Goal: Task Accomplishment & Management: Manage account settings

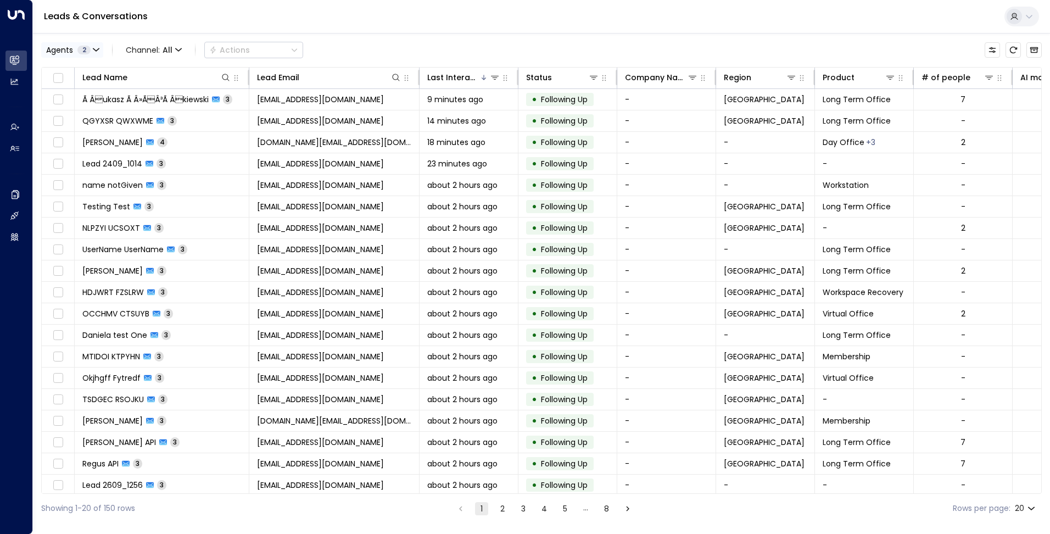
click at [92, 47] on button "Agents 2" at bounding box center [72, 49] width 62 height 15
click at [93, 87] on div "Deprecated AgentIWG UAT" at bounding box center [112, 89] width 104 height 12
click at [197, 114] on button "Apply" at bounding box center [186, 116] width 32 height 15
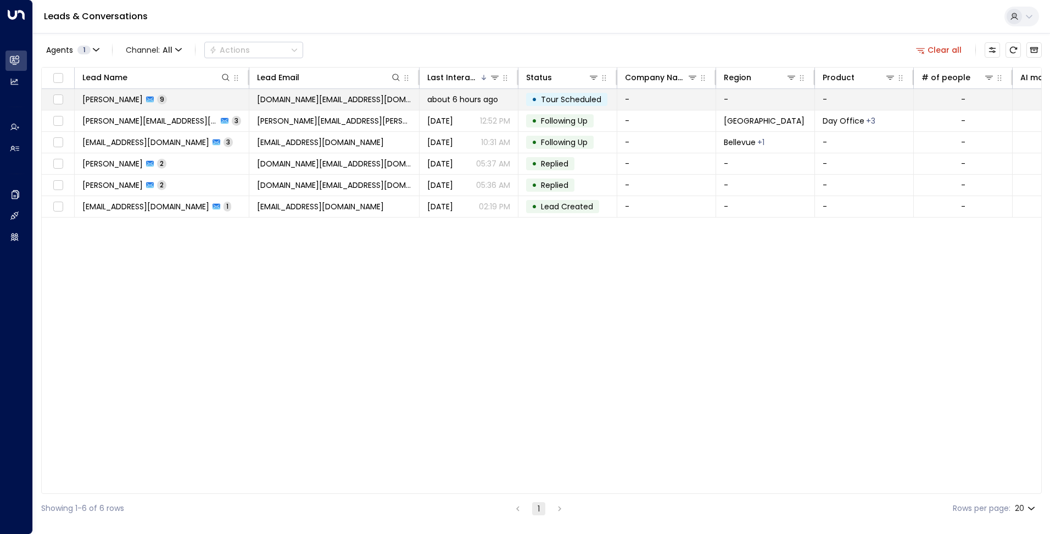
click at [199, 102] on td "[PERSON_NAME] 9" at bounding box center [162, 99] width 175 height 21
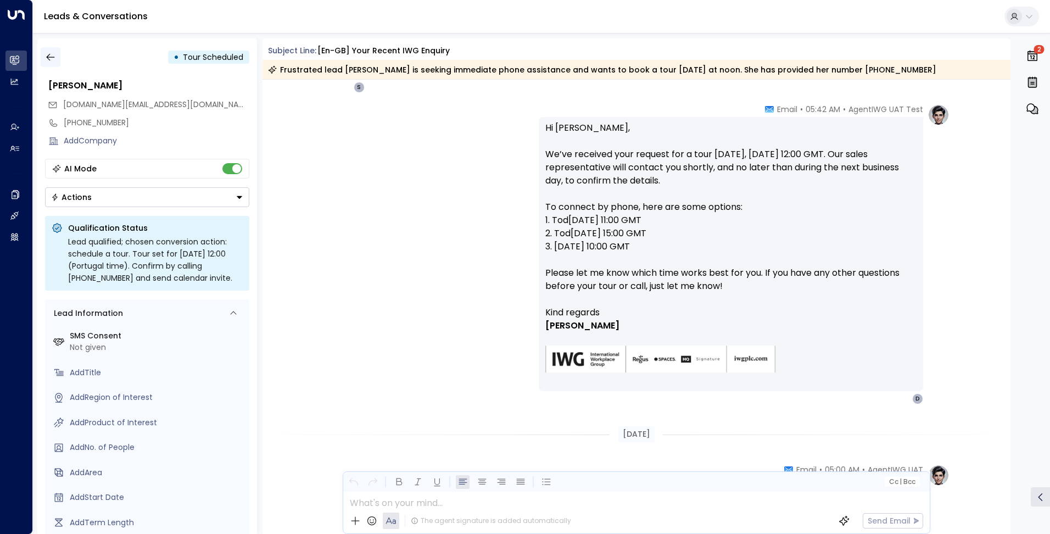
click at [51, 62] on icon "button" at bounding box center [50, 57] width 11 height 11
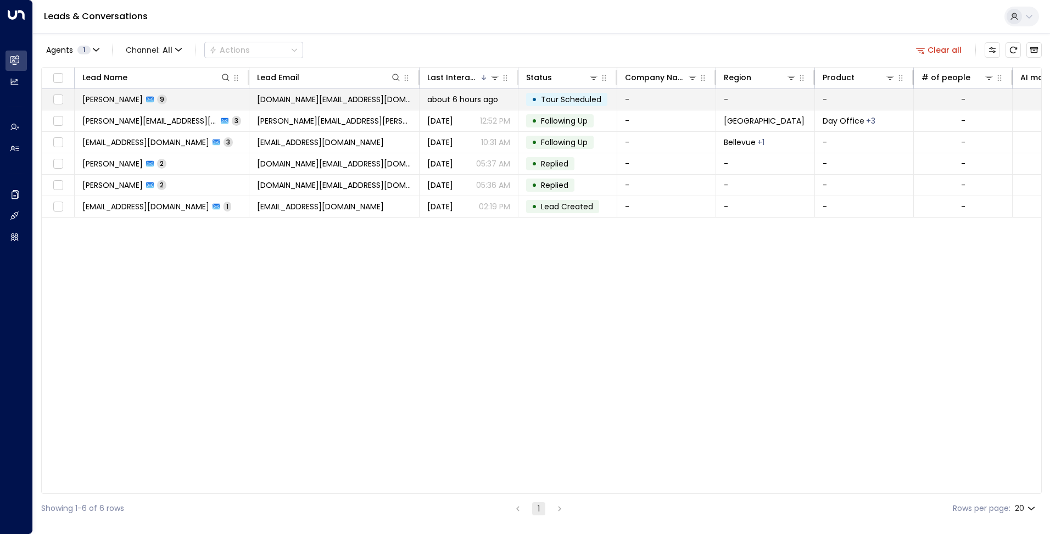
click at [489, 100] on span "about 6 hours ago" at bounding box center [462, 99] width 71 height 11
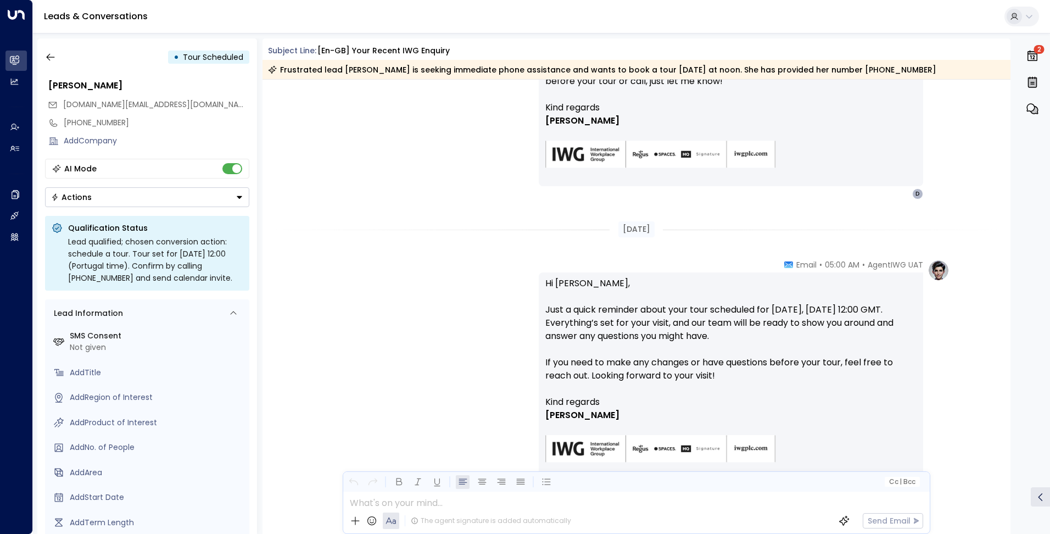
scroll to position [1835, 0]
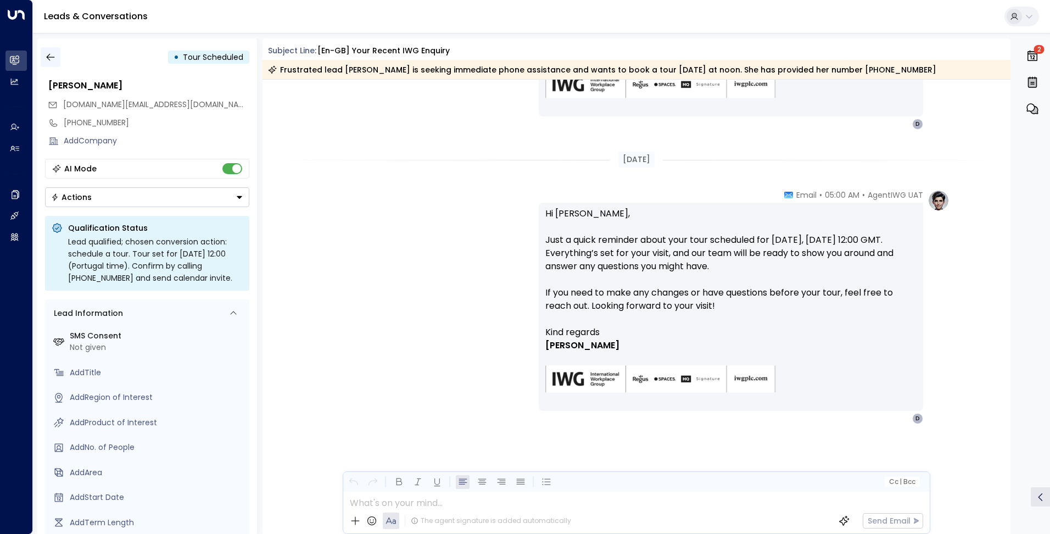
click at [55, 55] on icon "button" at bounding box center [50, 57] width 11 height 11
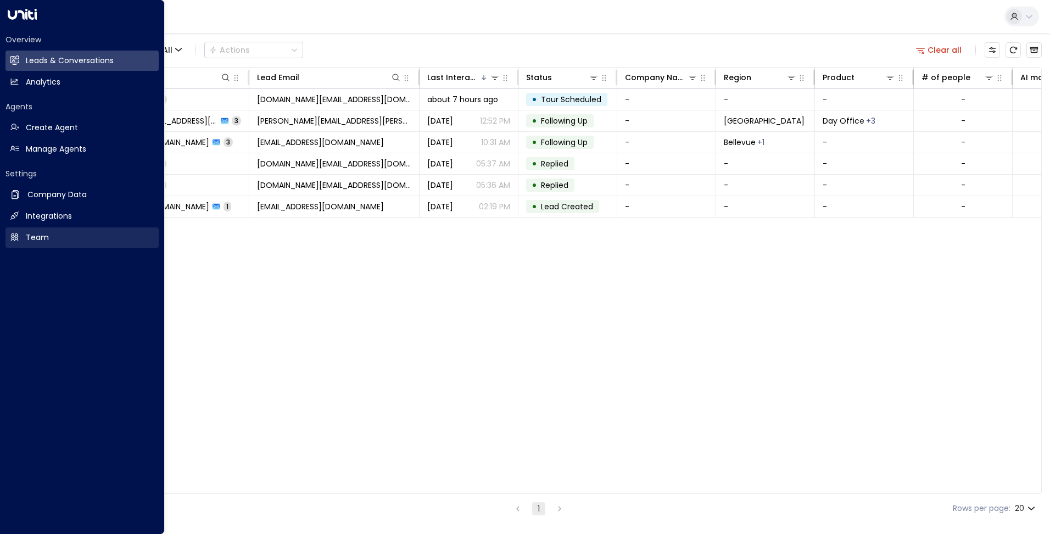
click at [81, 234] on link "Team Team" at bounding box center [81, 237] width 153 height 20
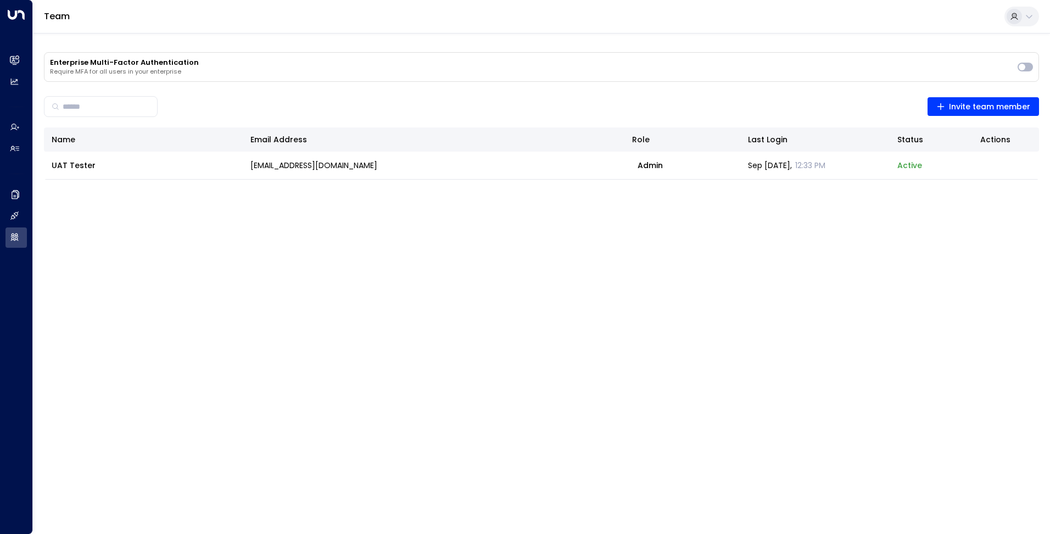
click at [1020, 16] on div at bounding box center [1013, 16] width 15 height 15
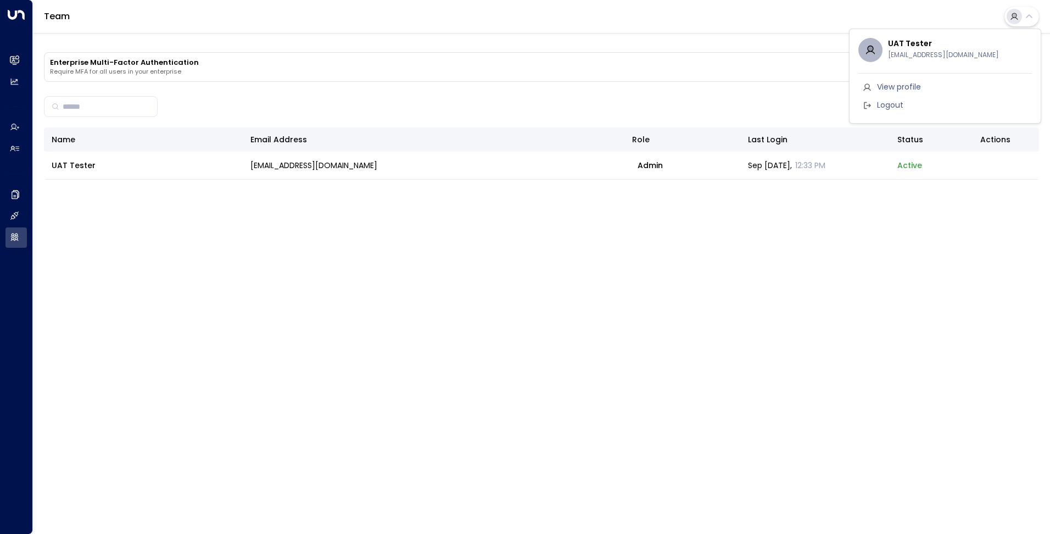
click at [881, 103] on span "Logout" at bounding box center [890, 105] width 26 height 12
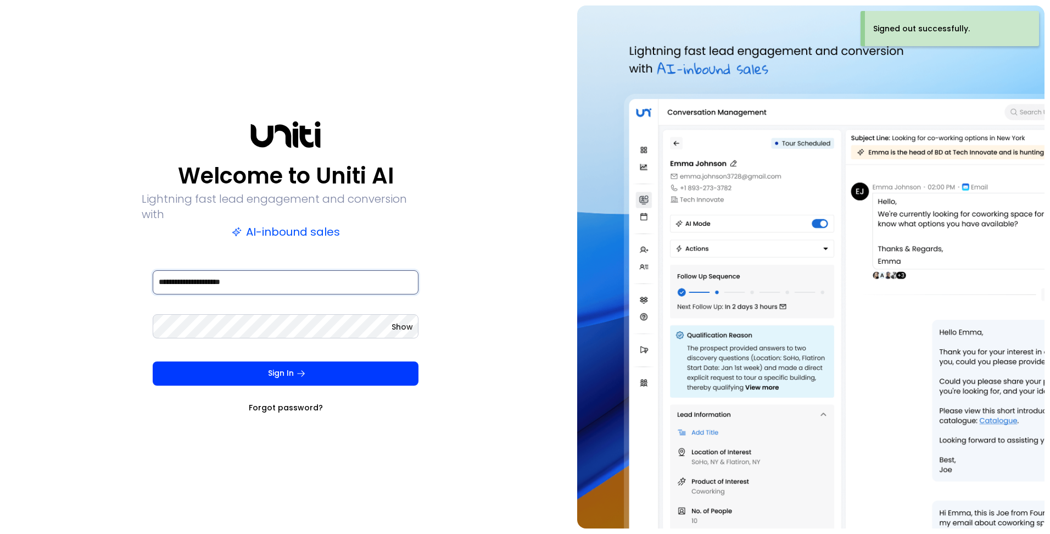
drag, startPoint x: 265, startPoint y: 278, endPoint x: 31, endPoint y: 253, distance: 234.7
click at [31, 253] on div "**********" at bounding box center [285, 266] width 561 height 523
type input "**********"
click at [227, 382] on div "Sign In Forgot password?" at bounding box center [286, 387] width 266 height 52
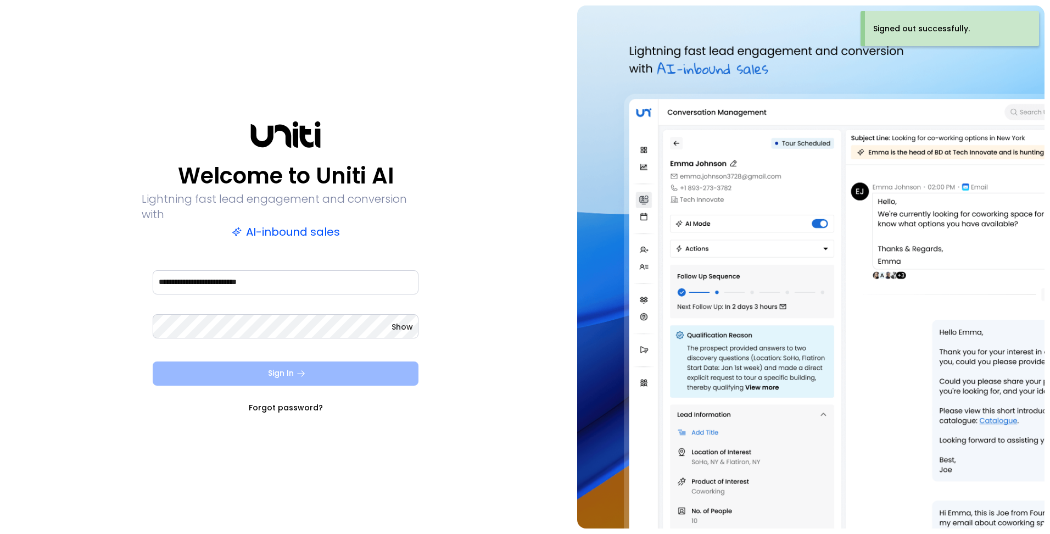
click at [227, 376] on button "Sign In" at bounding box center [286, 373] width 266 height 24
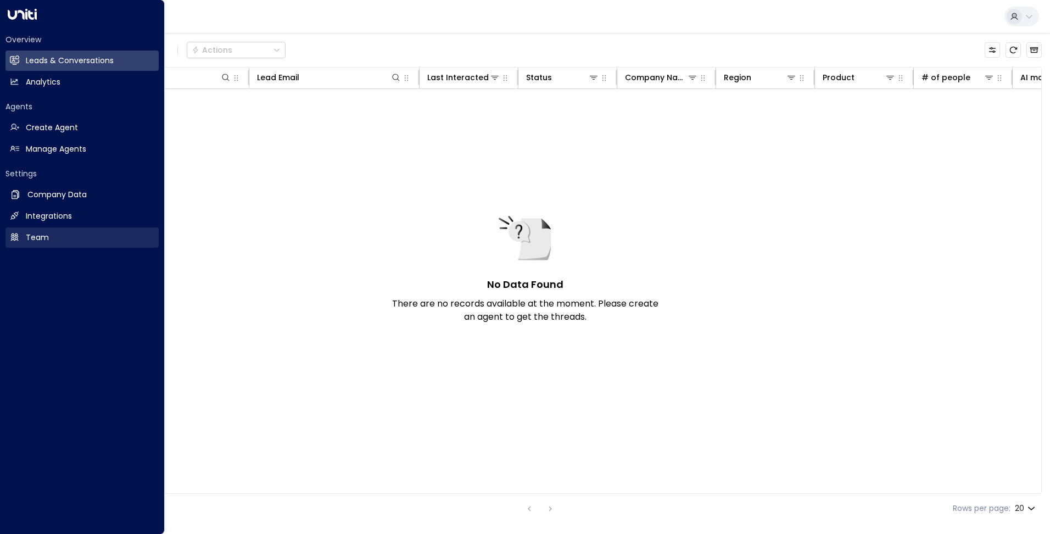
click at [16, 239] on icon at bounding box center [15, 237] width 8 height 8
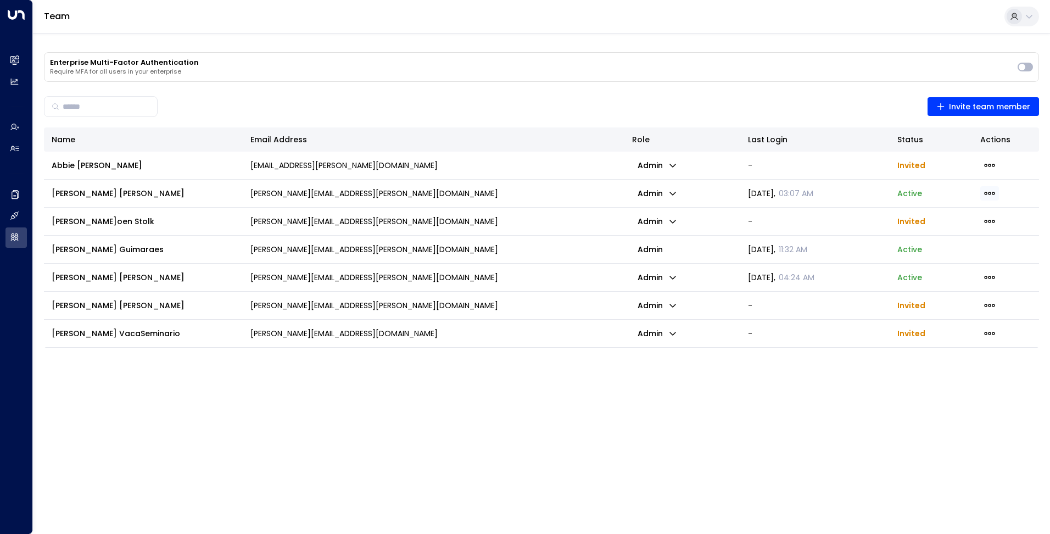
click at [984, 195] on icon "button" at bounding box center [989, 193] width 12 height 12
click at [911, 407] on div at bounding box center [525, 267] width 1050 height 534
click at [673, 165] on icon "button" at bounding box center [672, 165] width 9 height 9
click at [671, 396] on div at bounding box center [525, 267] width 1050 height 534
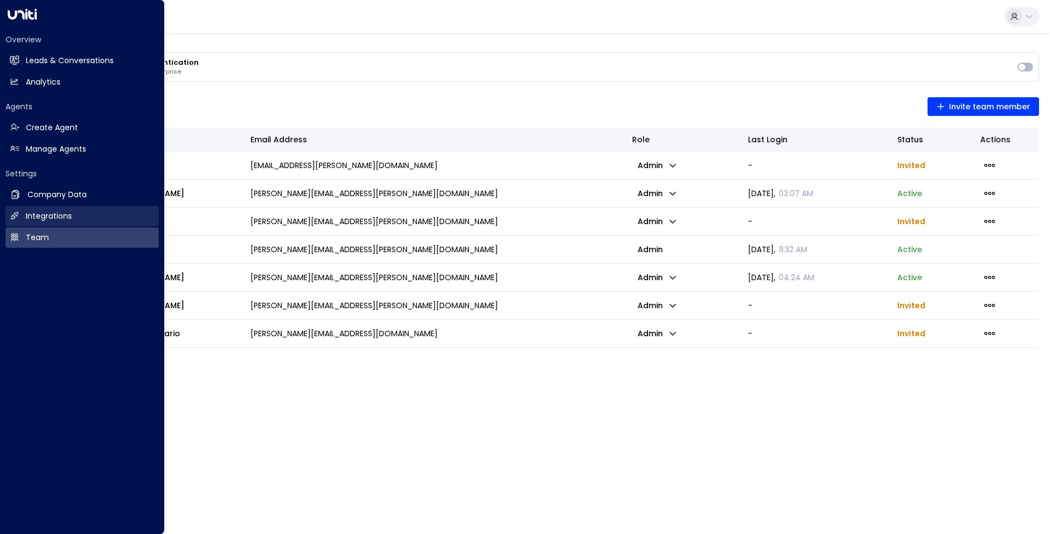
click at [24, 216] on link "Integrations Integrations" at bounding box center [81, 216] width 153 height 20
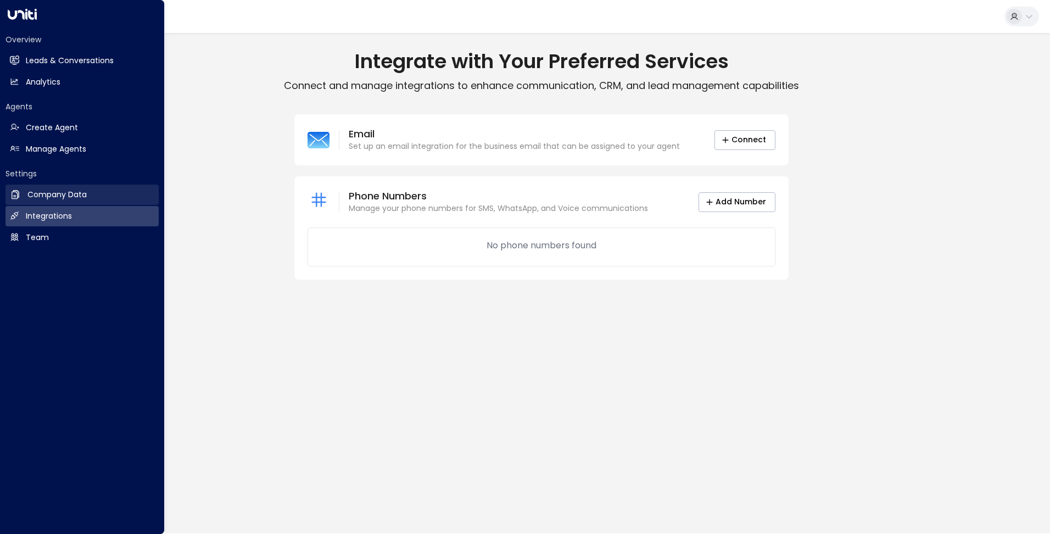
click at [60, 198] on h2 "Company Data" at bounding box center [56, 195] width 59 height 12
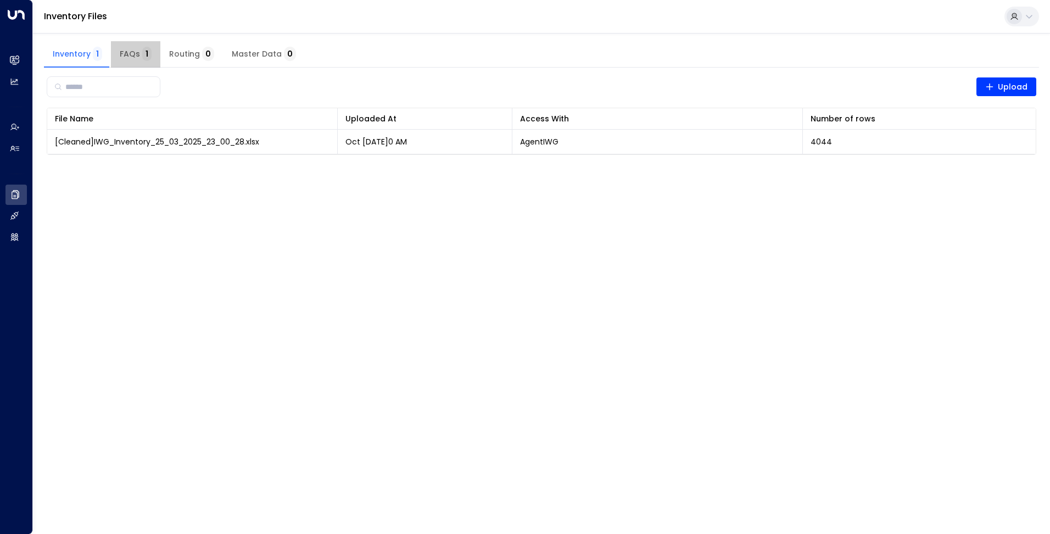
click at [136, 52] on span "FAQs 1" at bounding box center [136, 54] width 32 height 10
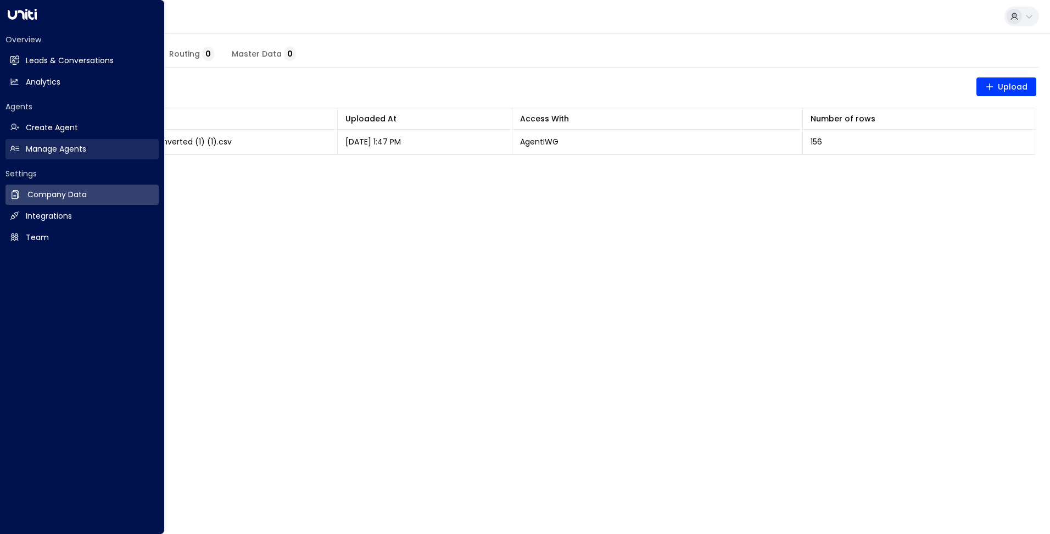
click at [25, 152] on link "Manage Agents Manage Agents" at bounding box center [81, 149] width 153 height 20
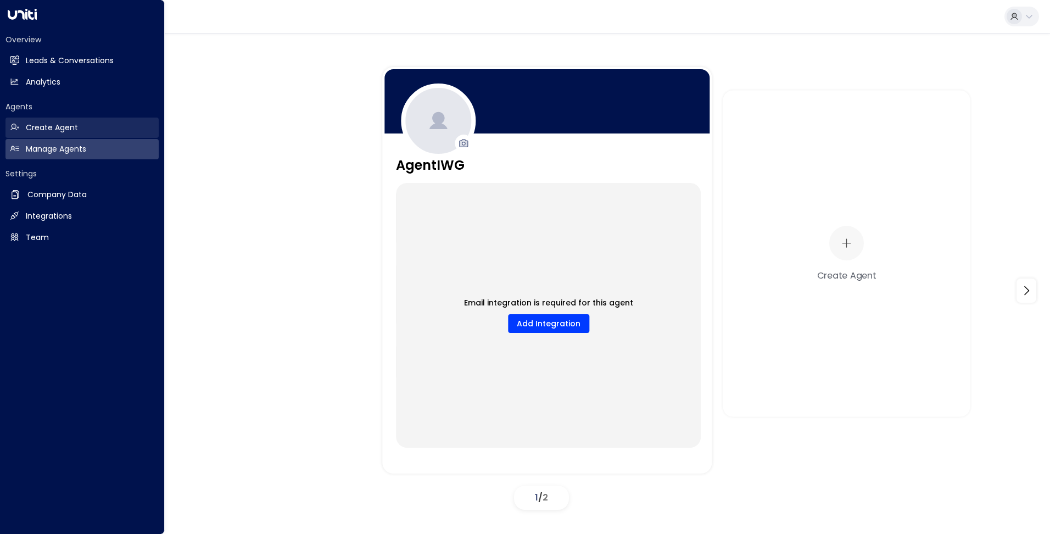
click at [43, 130] on h2 "Create Agent" at bounding box center [52, 128] width 52 height 12
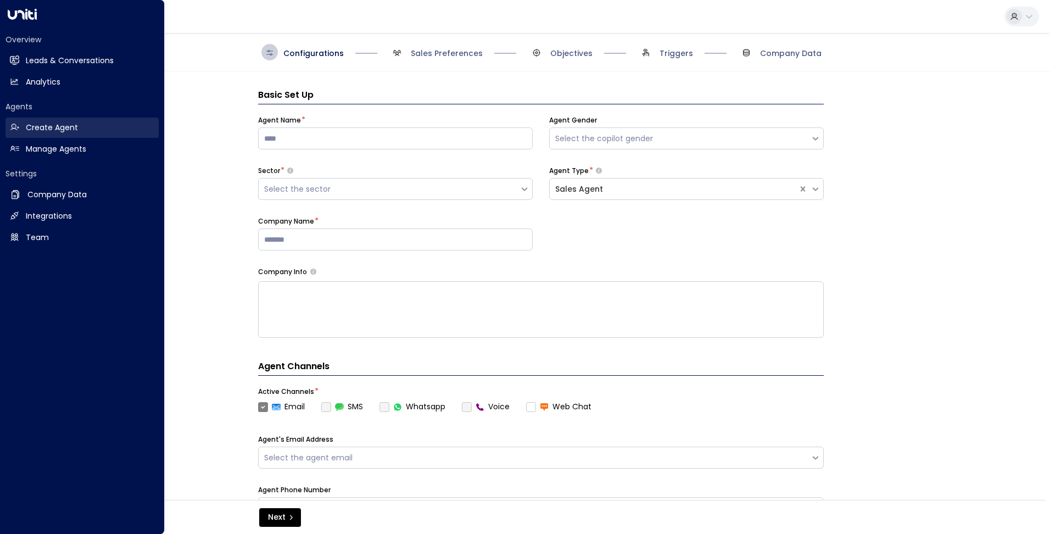
scroll to position [16, 0]
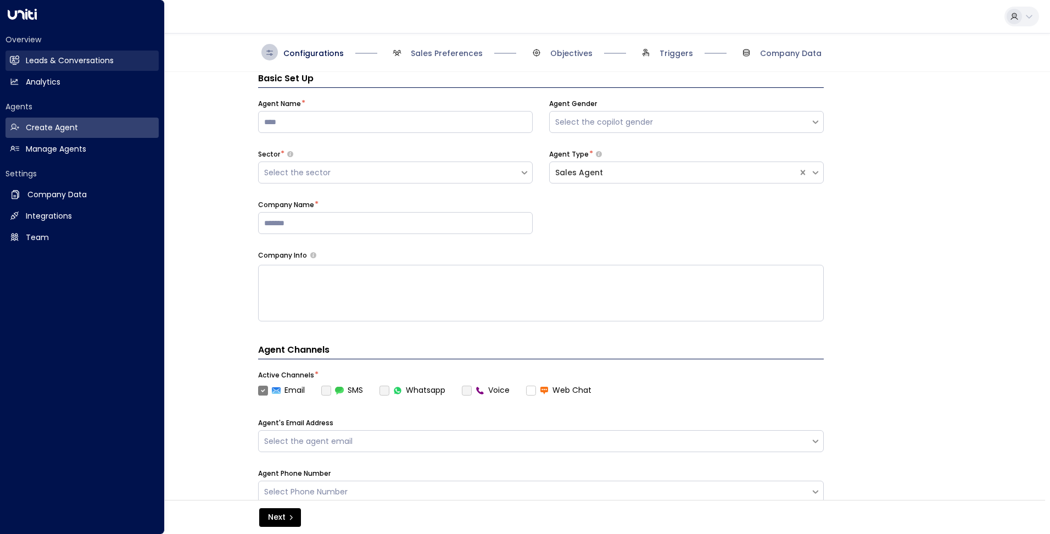
click at [72, 62] on h2 "Leads & Conversations" at bounding box center [70, 61] width 88 height 12
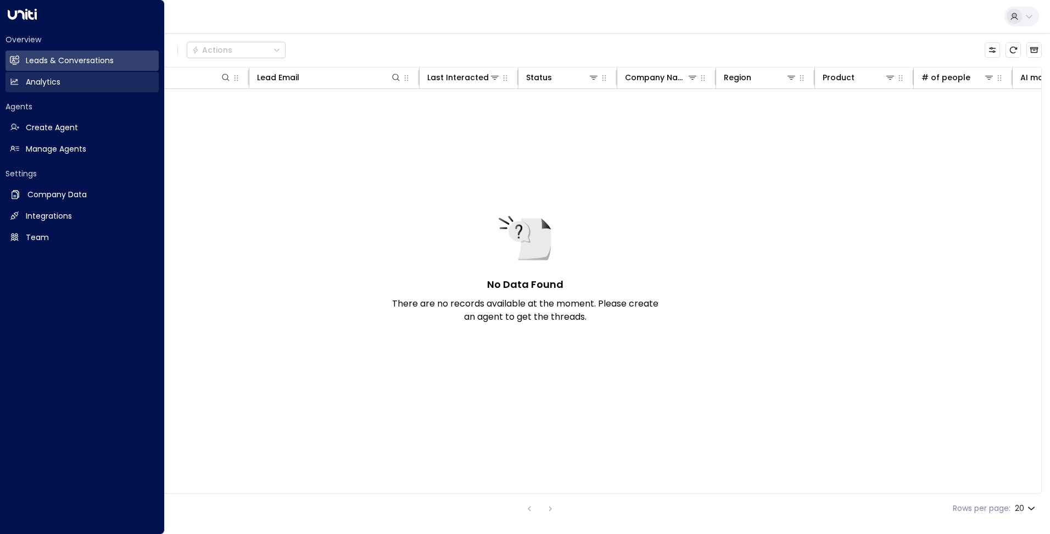
click at [58, 82] on h2 "Analytics" at bounding box center [43, 82] width 35 height 12
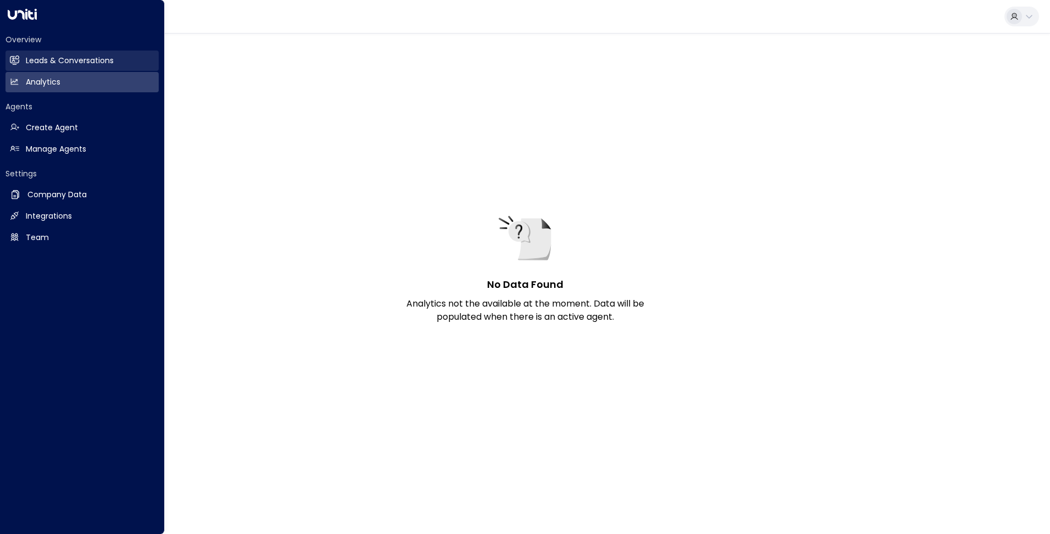
click at [70, 58] on h2 "Leads & Conversations" at bounding box center [70, 61] width 88 height 12
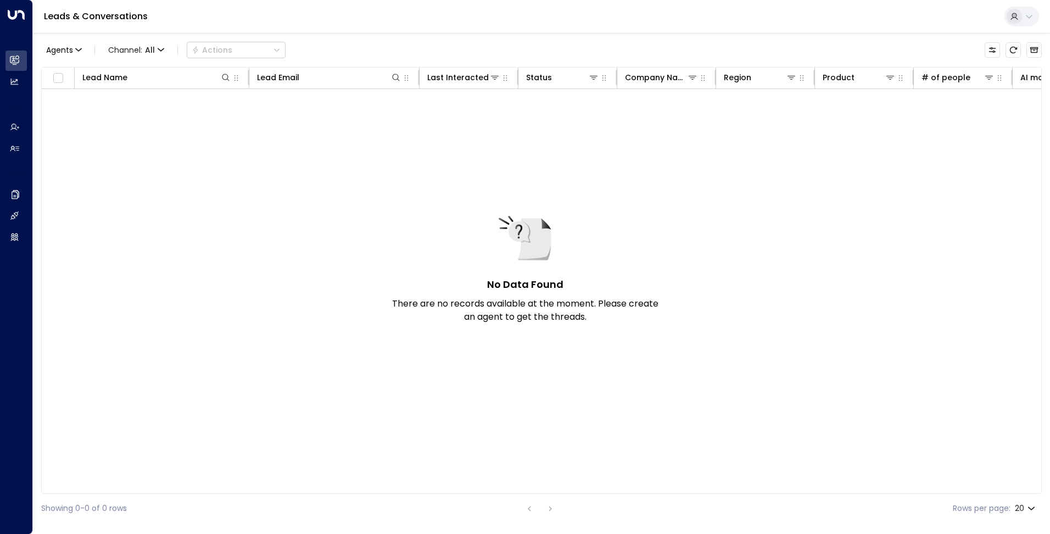
click at [1023, 13] on button at bounding box center [1021, 17] width 35 height 20
click at [922, 108] on li "Logout" at bounding box center [944, 117] width 173 height 18
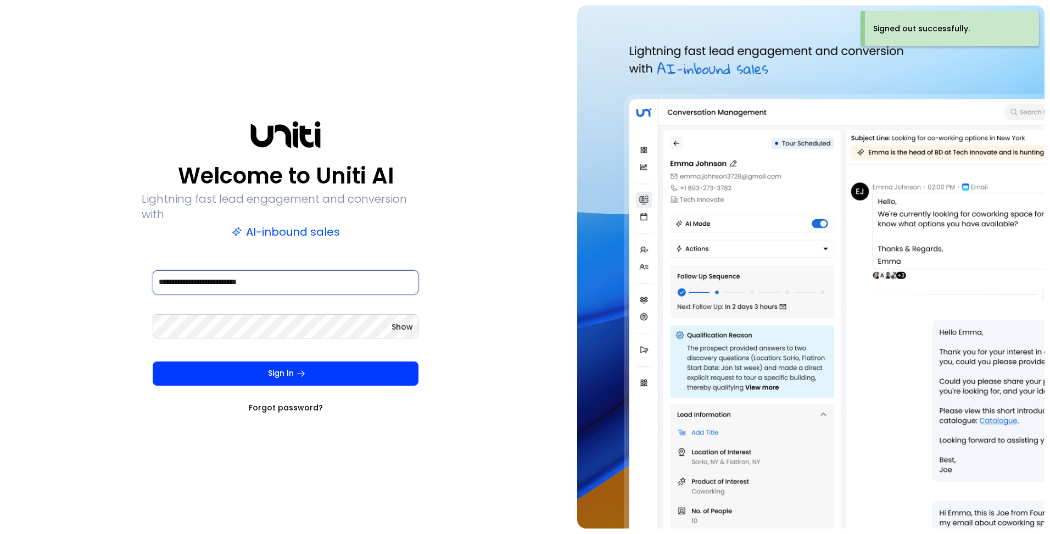
drag, startPoint x: 313, startPoint y: 273, endPoint x: 43, endPoint y: 270, distance: 269.6
click at [44, 270] on div "**********" at bounding box center [285, 266] width 561 height 523
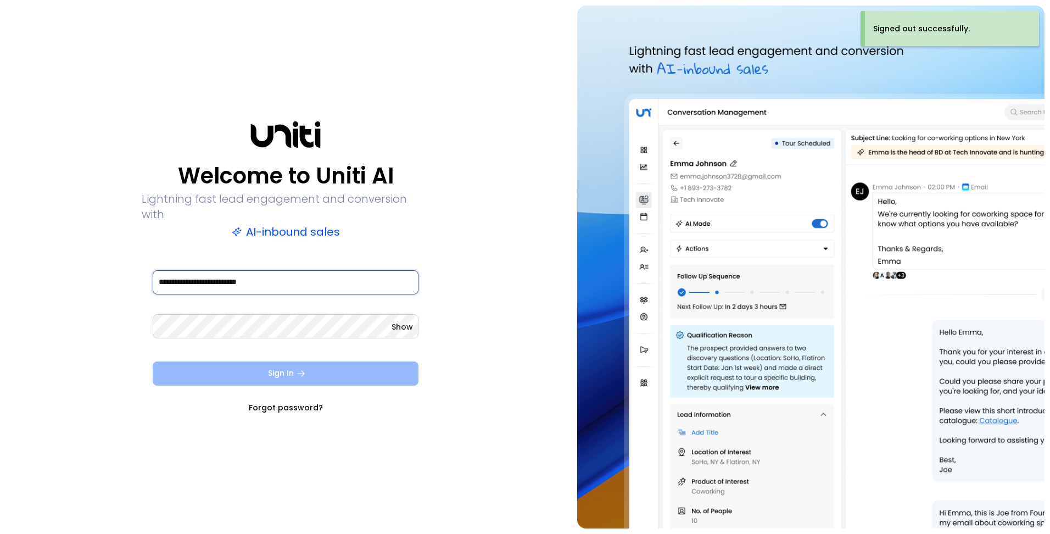
type input "**********"
click at [294, 372] on button "Sign In" at bounding box center [286, 373] width 266 height 24
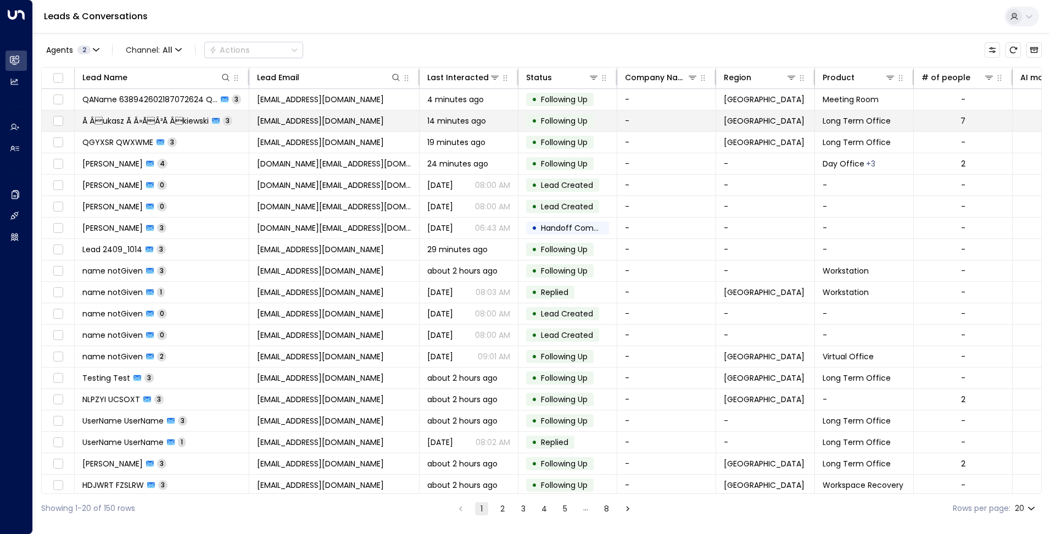
click at [297, 125] on span "[EMAIL_ADDRESS][DOMAIN_NAME]" at bounding box center [320, 120] width 127 height 11
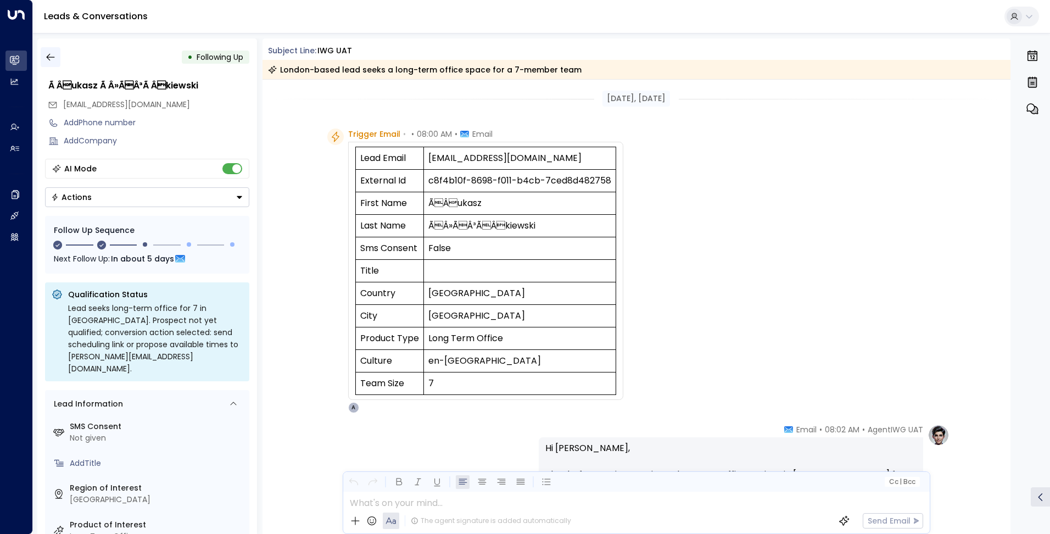
click at [55, 59] on icon "button" at bounding box center [50, 57] width 11 height 11
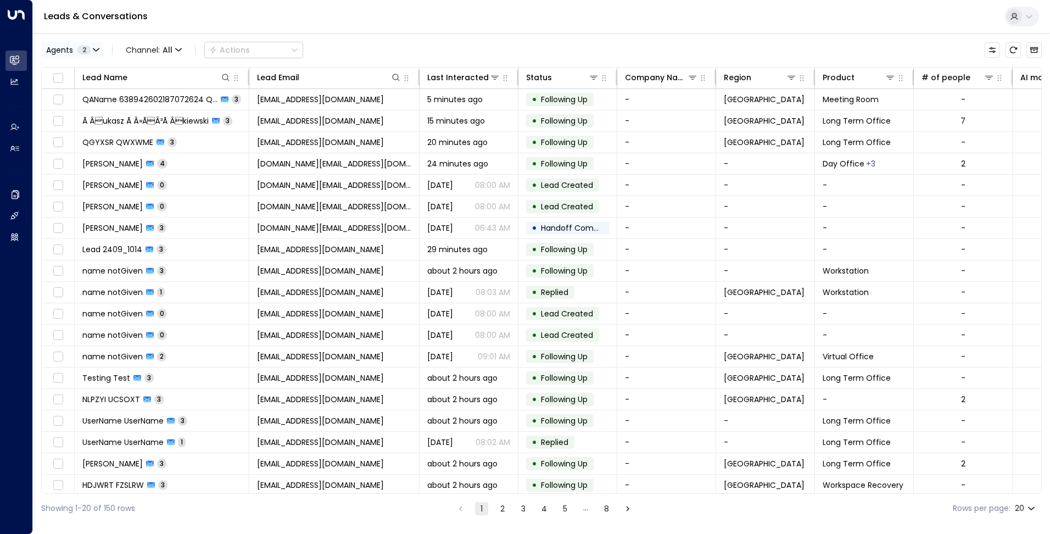
click at [93, 49] on icon "button" at bounding box center [96, 50] width 7 height 7
click at [70, 87] on div "Deprecated AgentIWG UAT" at bounding box center [112, 89] width 104 height 12
click at [184, 115] on button "Apply" at bounding box center [186, 116] width 32 height 15
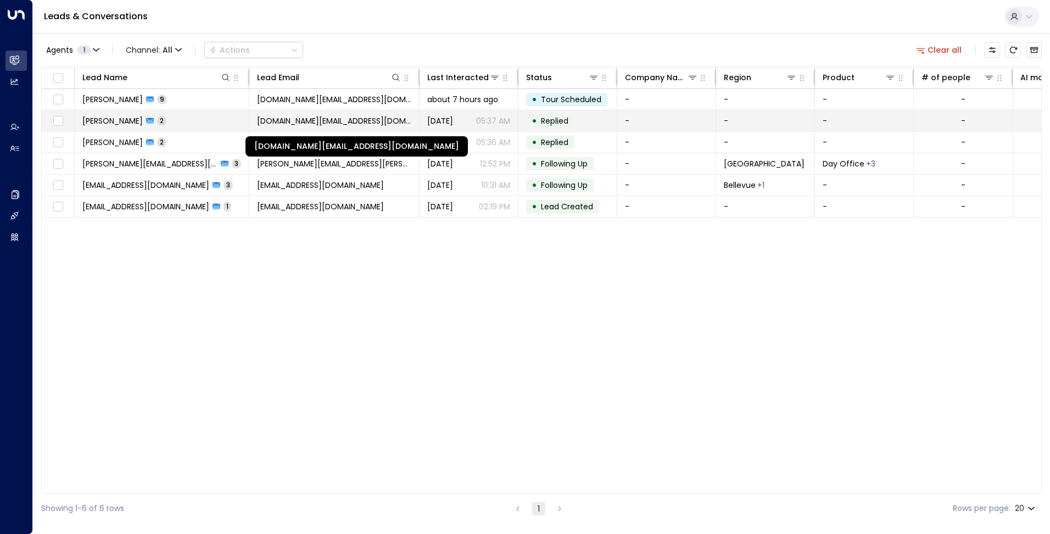
click at [391, 124] on span "[DOMAIN_NAME][EMAIL_ADDRESS][DOMAIN_NAME]" at bounding box center [334, 120] width 154 height 11
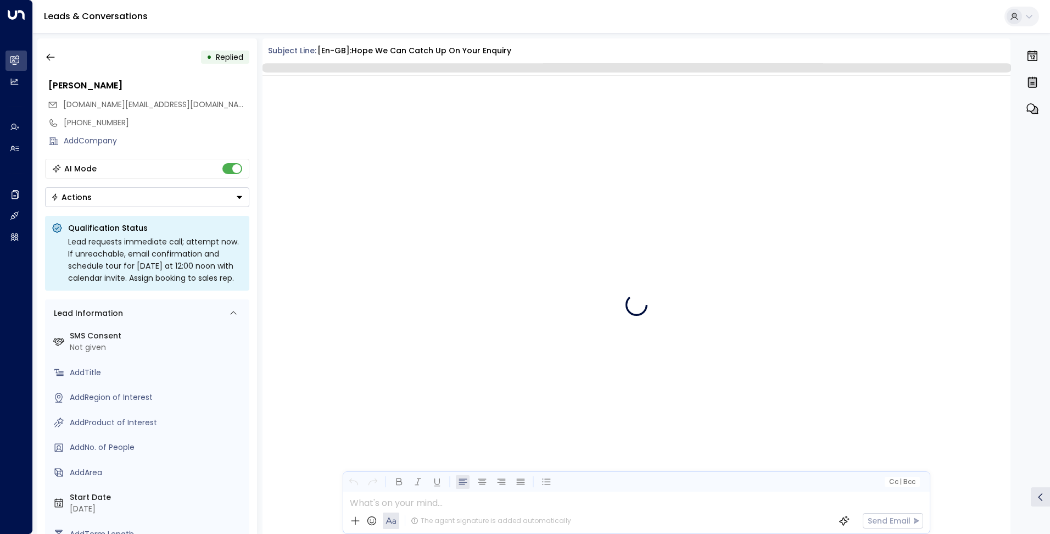
scroll to position [142, 0]
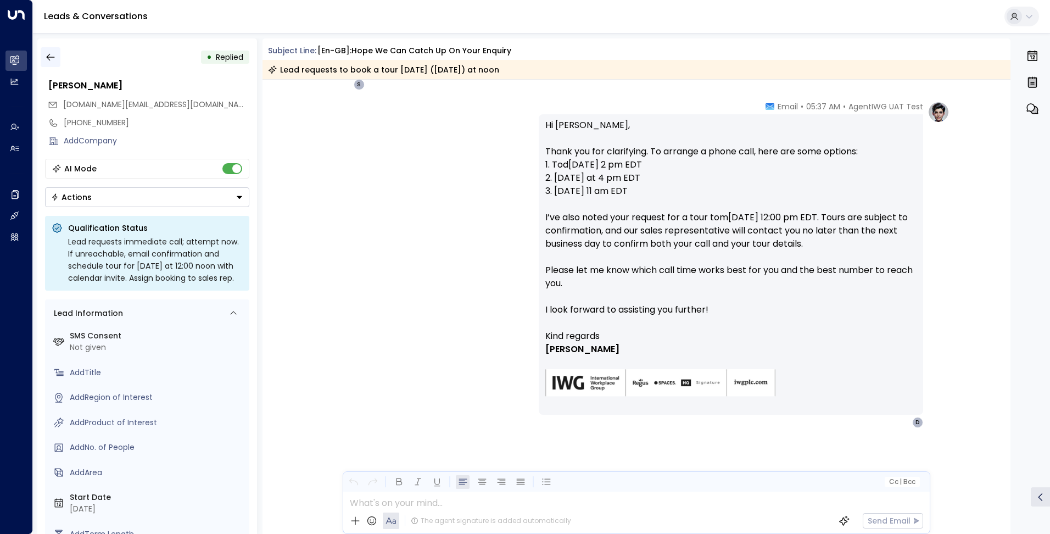
click at [51, 58] on icon "button" at bounding box center [50, 57] width 11 height 11
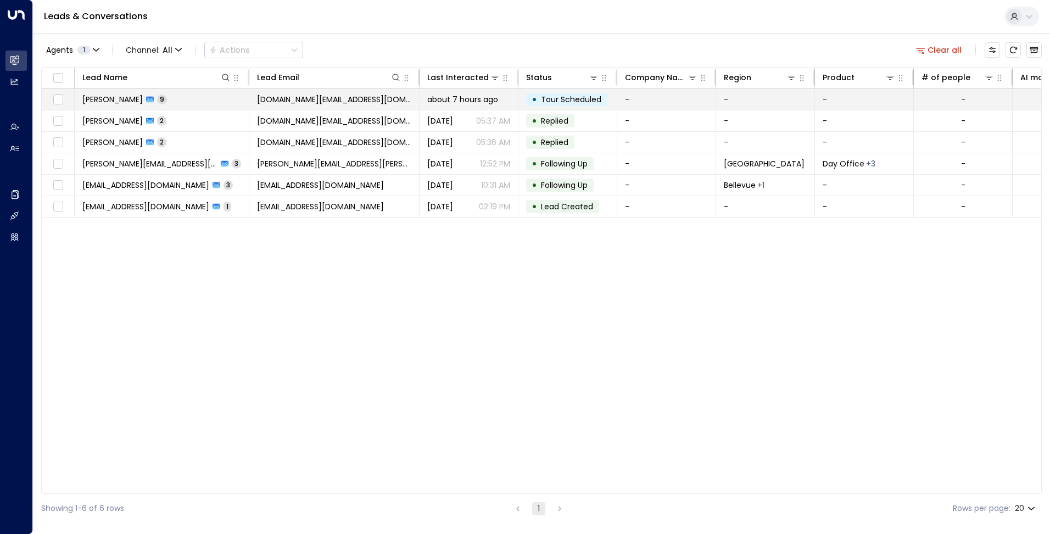
click at [197, 98] on td "[PERSON_NAME] 9" at bounding box center [162, 99] width 175 height 21
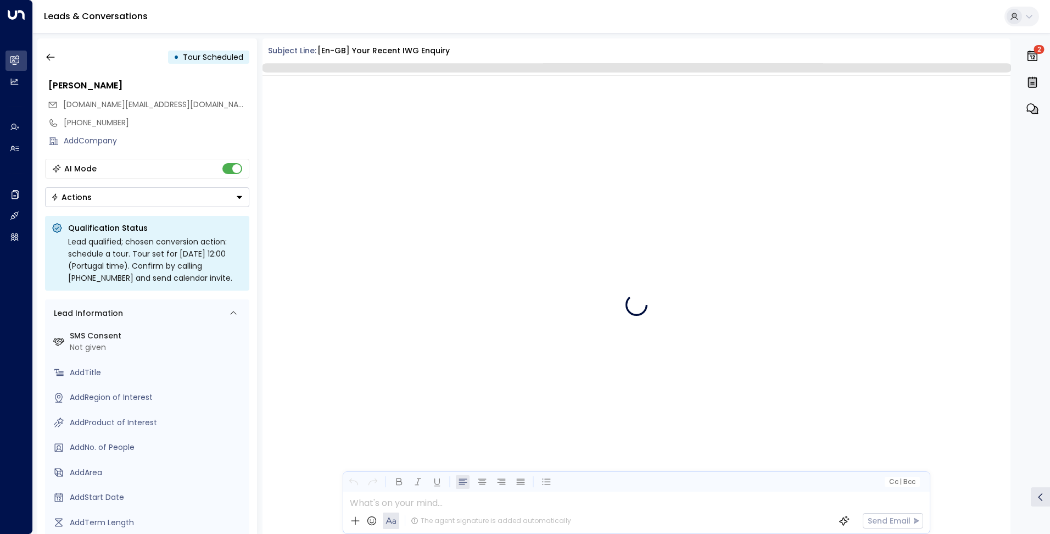
scroll to position [1762, 0]
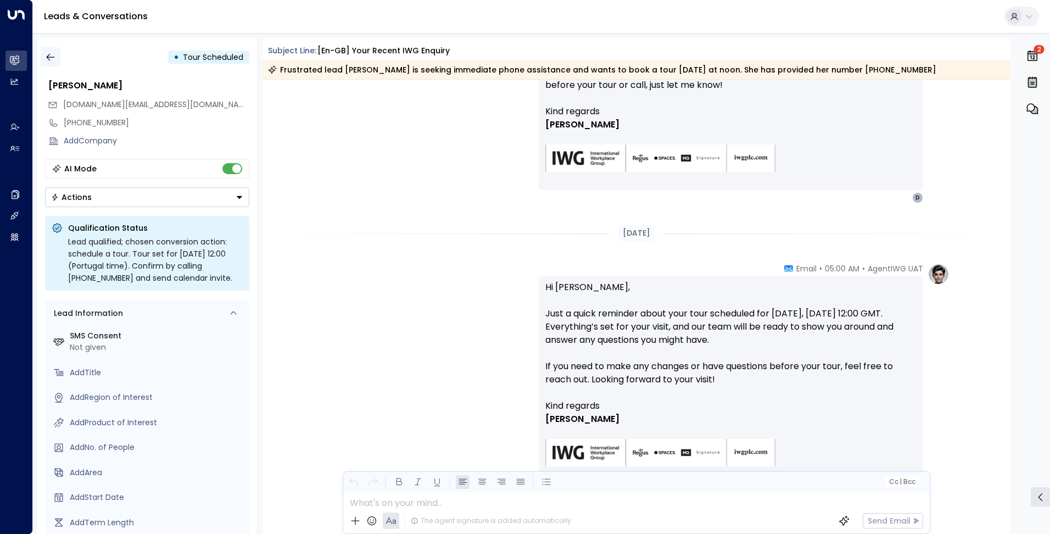
click at [48, 54] on icon "button" at bounding box center [50, 57] width 11 height 11
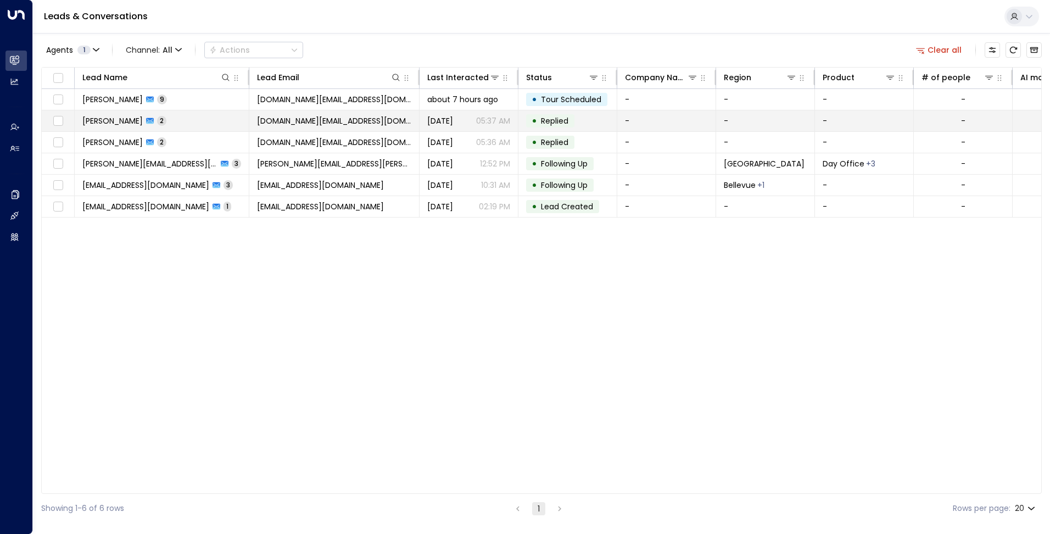
click at [115, 116] on span "[PERSON_NAME]" at bounding box center [112, 120] width 60 height 11
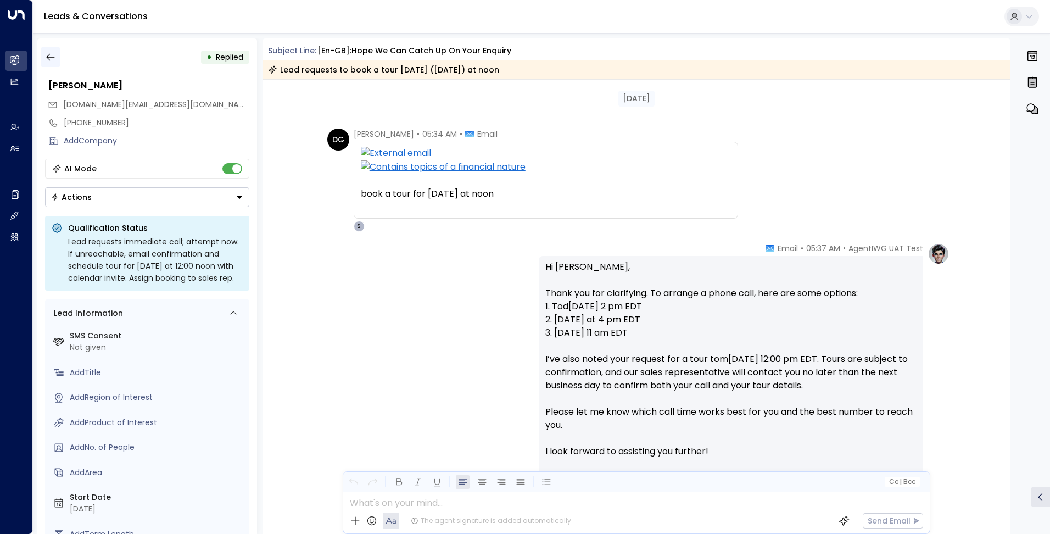
click at [52, 58] on icon "button" at bounding box center [50, 57] width 11 height 11
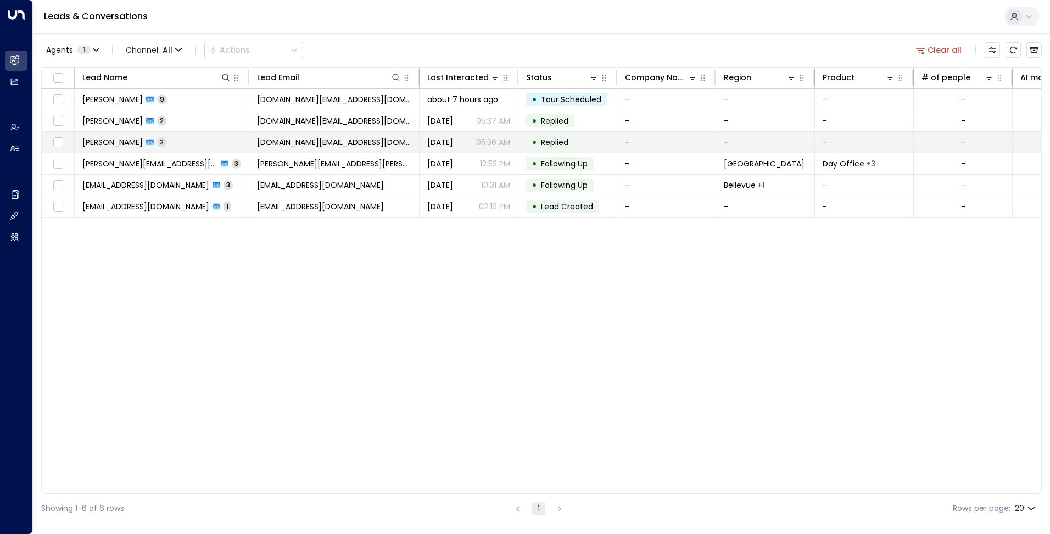
click at [136, 137] on span "[PERSON_NAME]" at bounding box center [112, 142] width 60 height 11
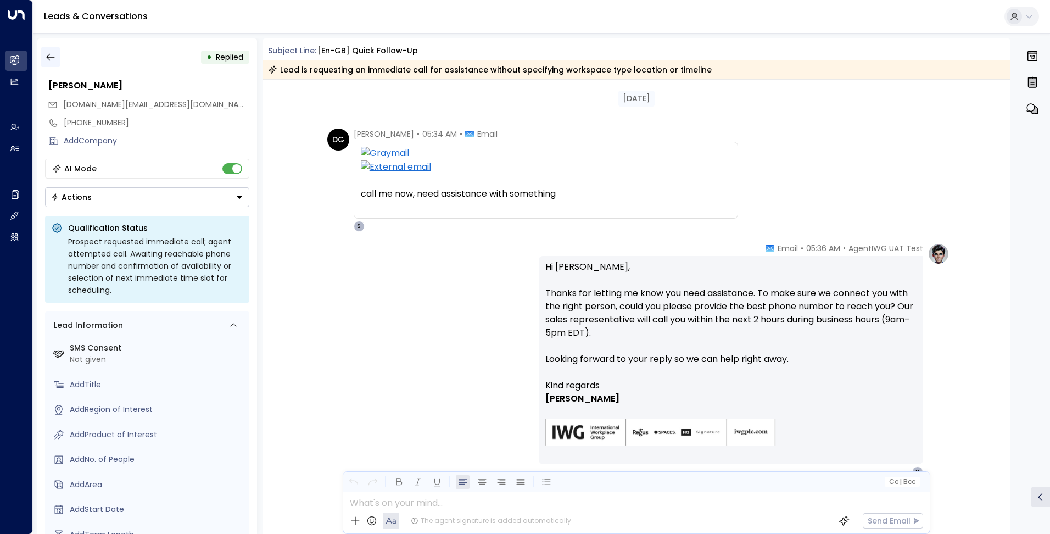
click at [48, 61] on icon "button" at bounding box center [50, 57] width 11 height 11
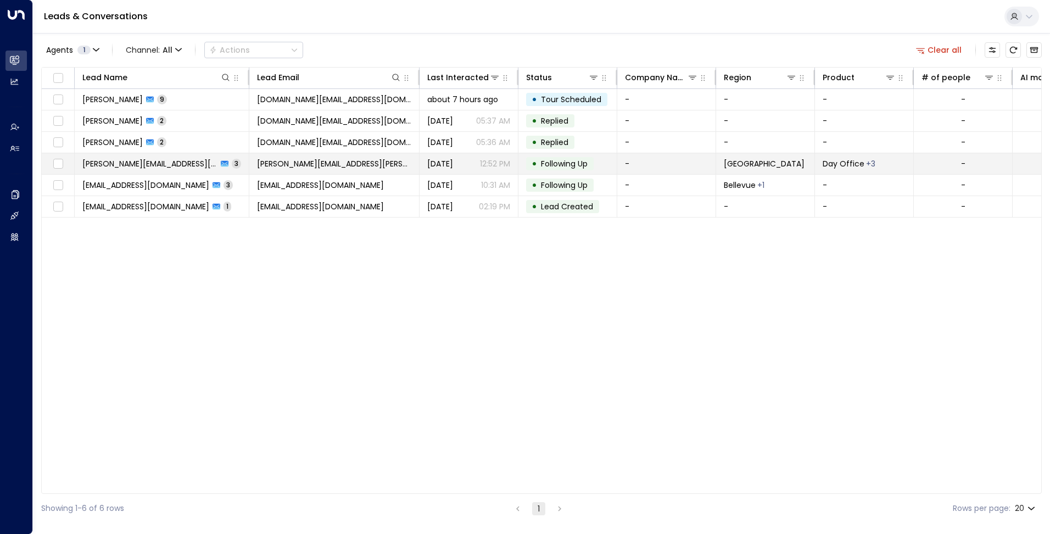
click at [156, 172] on td "[PERSON_NAME][EMAIL_ADDRESS][PERSON_NAME][DOMAIN_NAME] 3" at bounding box center [162, 163] width 175 height 21
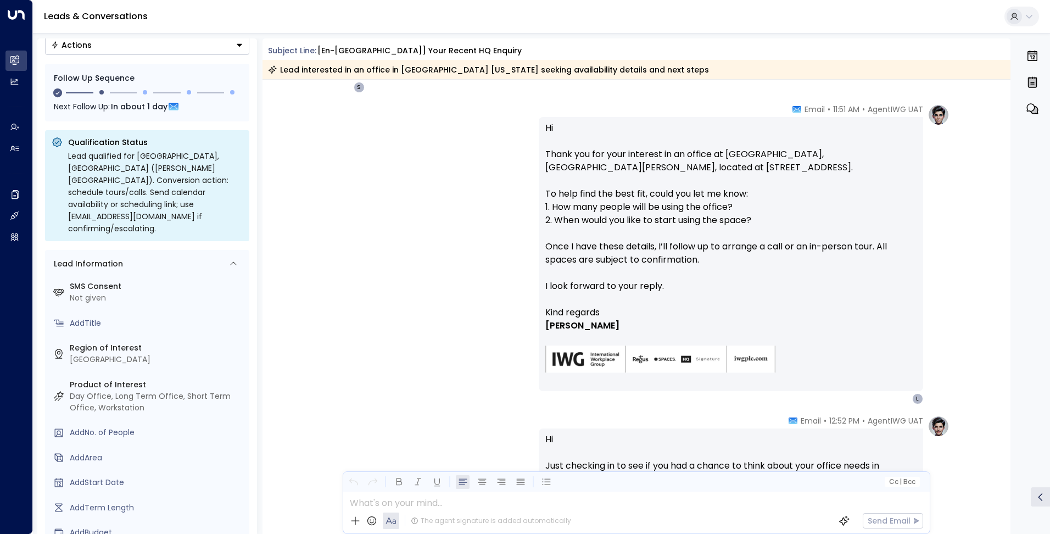
scroll to position [167, 0]
click at [418, 169] on div "AgentIWG UAT • 11:51 AM • Email Hi Thank you for your interest in an office at …" at bounding box center [636, 254] width 626 height 300
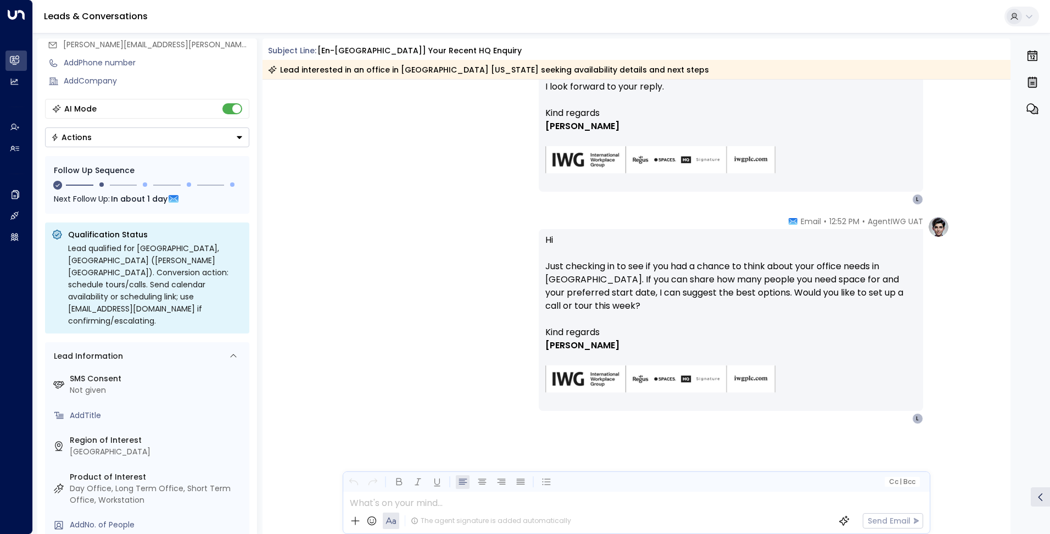
scroll to position [0, 0]
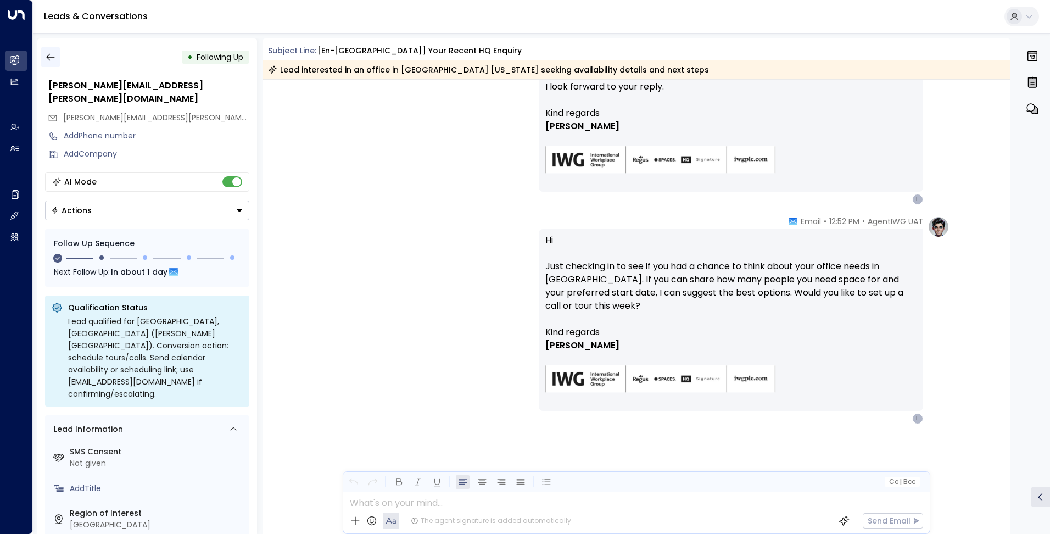
click at [52, 61] on icon "button" at bounding box center [50, 57] width 11 height 11
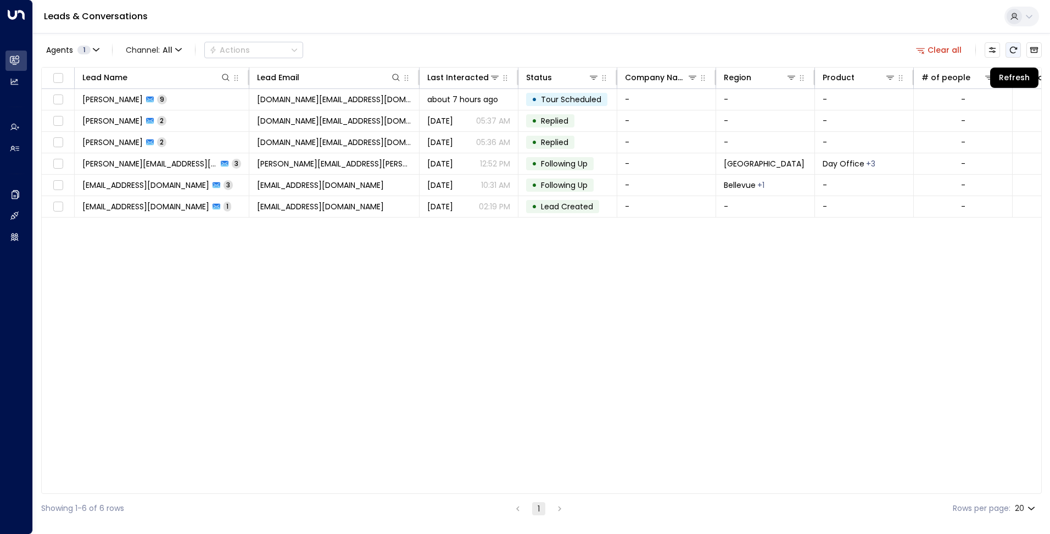
click at [1013, 52] on icon "Refresh" at bounding box center [1013, 50] width 9 height 9
click at [1015, 55] on button "Refresh" at bounding box center [1012, 49] width 15 height 15
